Goal: Find specific page/section: Find specific page/section

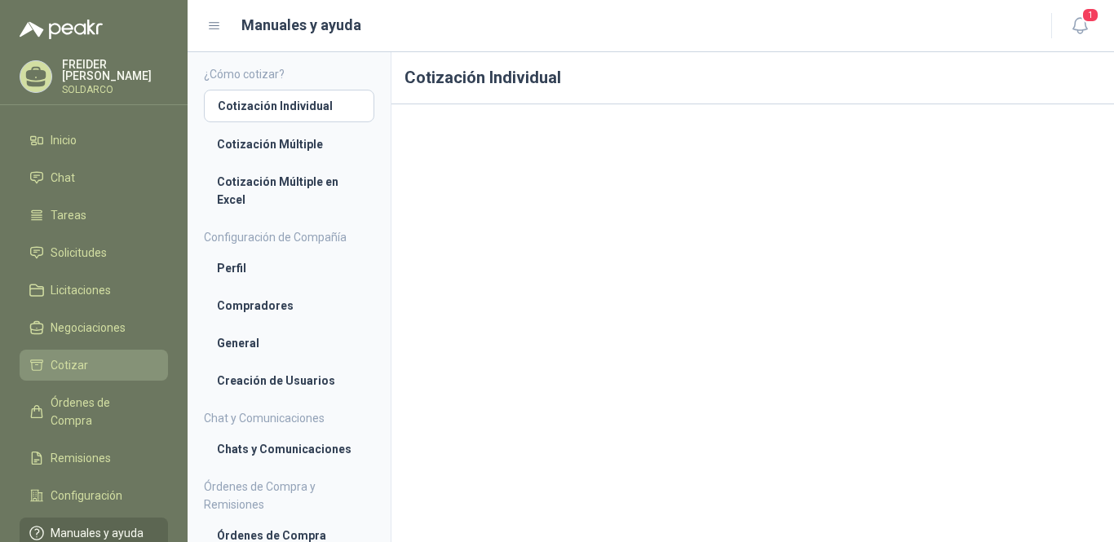
click at [56, 357] on span "Cotizar" at bounding box center [70, 365] width 38 height 18
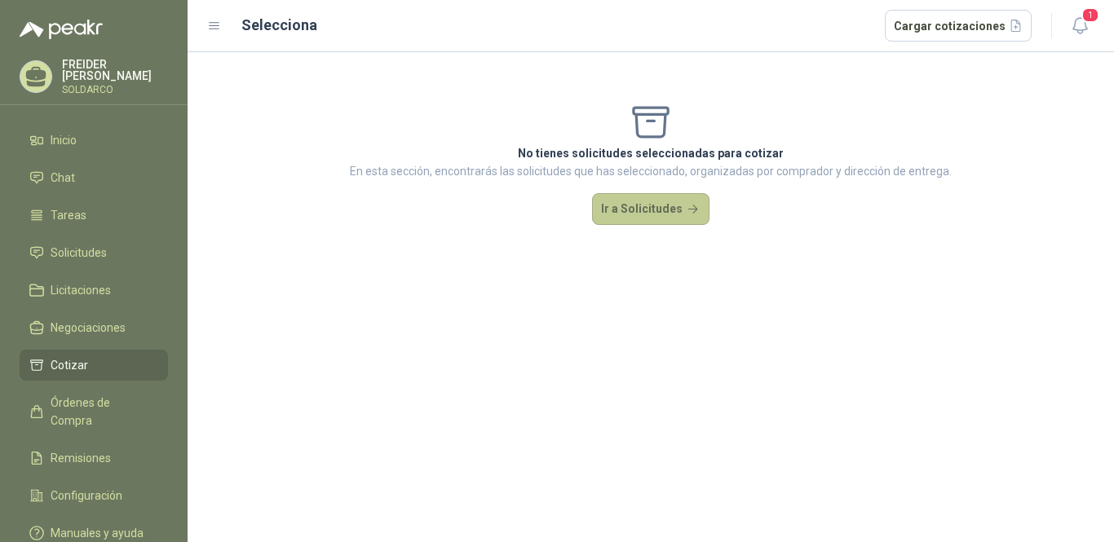
click at [608, 214] on button "Ir a Solicitudes" at bounding box center [650, 209] width 117 height 33
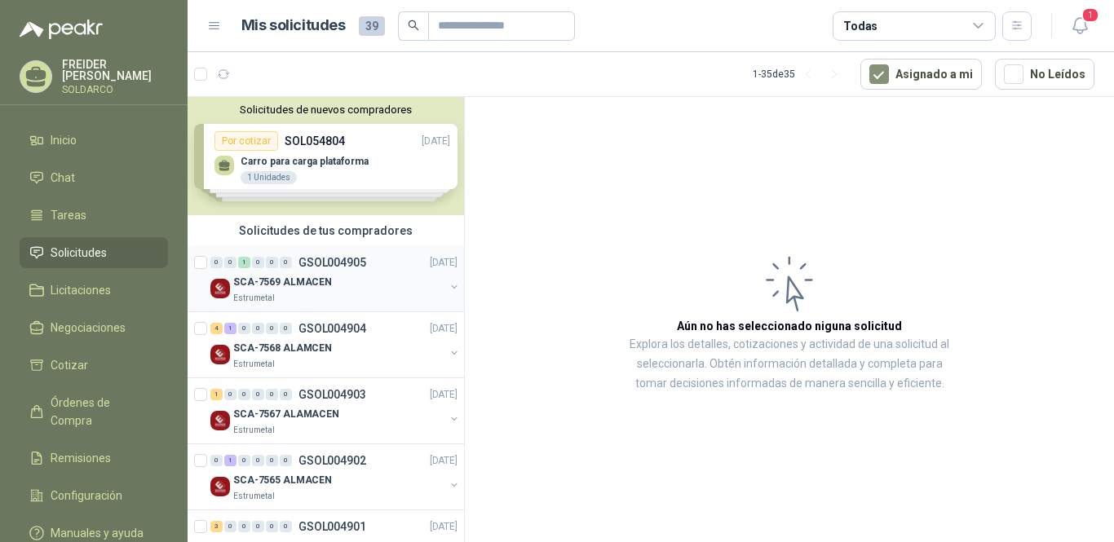
click at [313, 287] on p "SCA-7569 ALMACEN" at bounding box center [282, 282] width 99 height 15
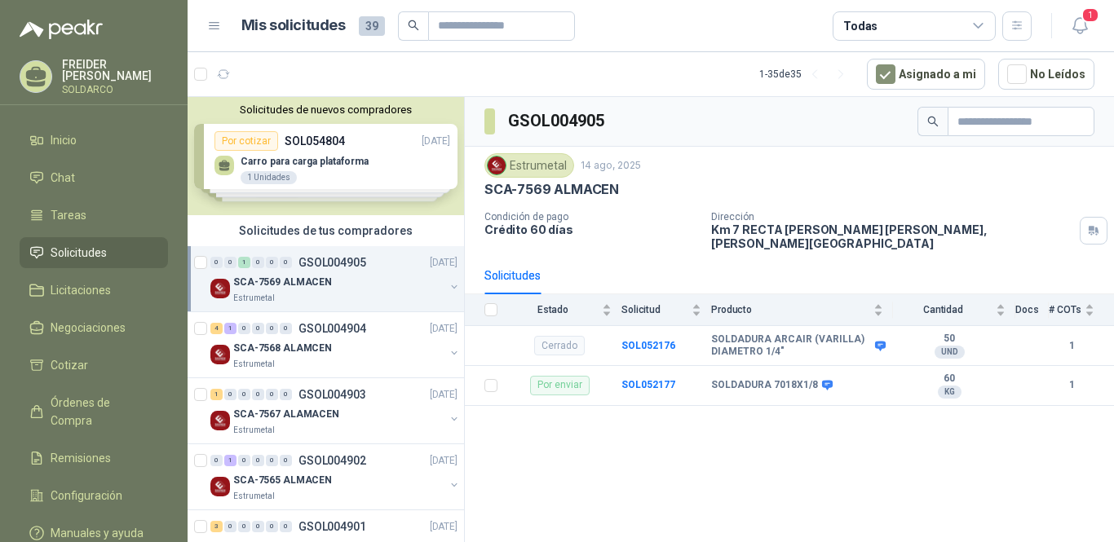
click at [318, 278] on p "SCA-7569 ALMACEN" at bounding box center [282, 282] width 99 height 15
